Goal: Find specific page/section: Find specific page/section

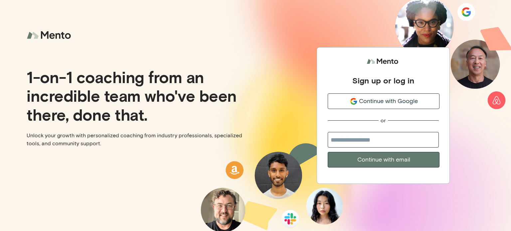
click at [378, 100] on span "Continue with Google" at bounding box center [388, 101] width 59 height 9
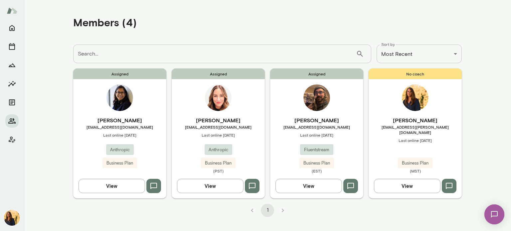
click at [111, 185] on button "View" at bounding box center [111, 186] width 67 height 14
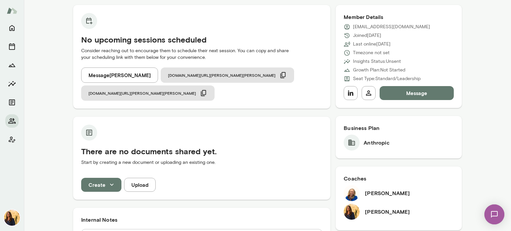
scroll to position [60, 0]
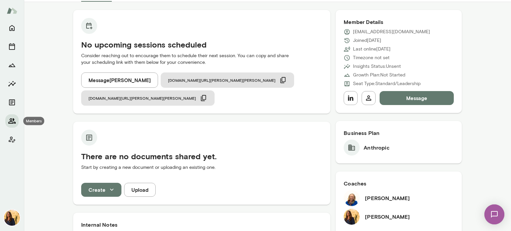
click at [13, 121] on icon "Members" at bounding box center [12, 121] width 8 height 8
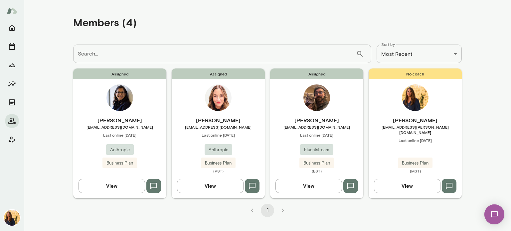
click at [214, 187] on button "View" at bounding box center [210, 186] width 67 height 14
